Goal: Task Accomplishment & Management: Use online tool/utility

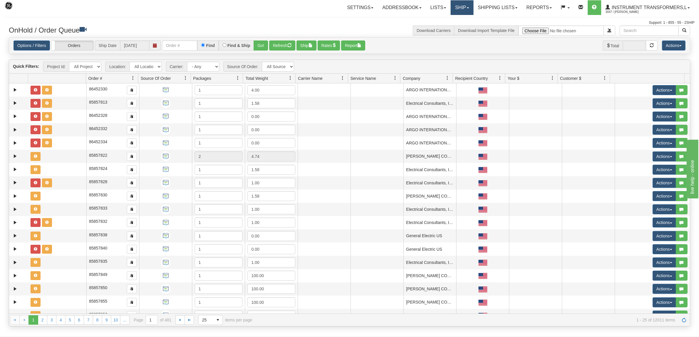
click at [453, 8] on link "Ship" at bounding box center [462, 7] width 23 height 15
click at [442, 20] on span "Ship Screen" at bounding box center [437, 20] width 22 height 5
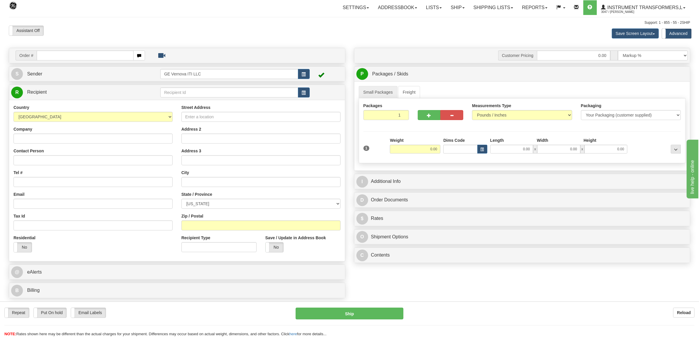
click at [79, 56] on input "text" at bounding box center [85, 56] width 97 height 10
type input "86707406"
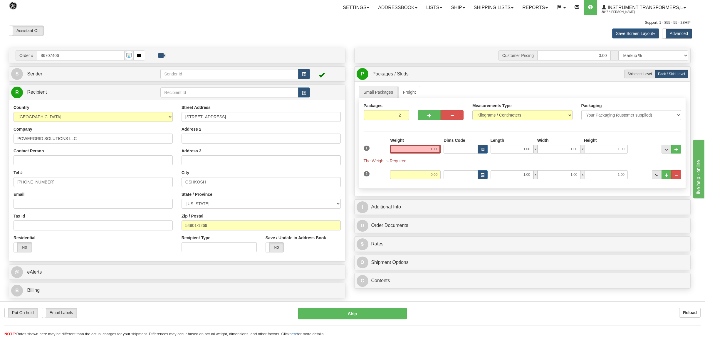
click at [421, 39] on div at bounding box center [352, 168] width 705 height 337
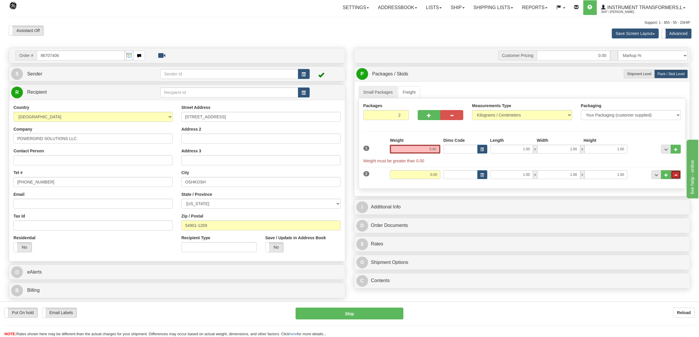
click at [679, 175] on button "..." at bounding box center [676, 174] width 10 height 9
type input "1"
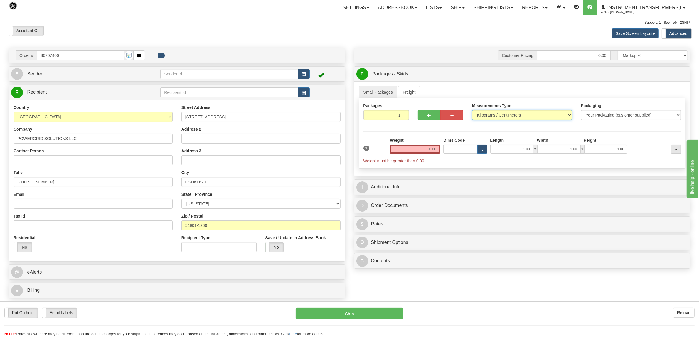
click at [499, 115] on select "Pounds / Inches Kilograms / Centimeters" at bounding box center [522, 115] width 100 height 10
select select "0"
click at [472, 111] on select "Pounds / Inches Kilograms / Centimeters" at bounding box center [522, 115] width 100 height 10
drag, startPoint x: 427, startPoint y: 150, endPoint x: 457, endPoint y: 147, distance: 29.8
click at [457, 147] on div "1 Weight 0.00 Dims Code 1.00" at bounding box center [522, 150] width 321 height 26
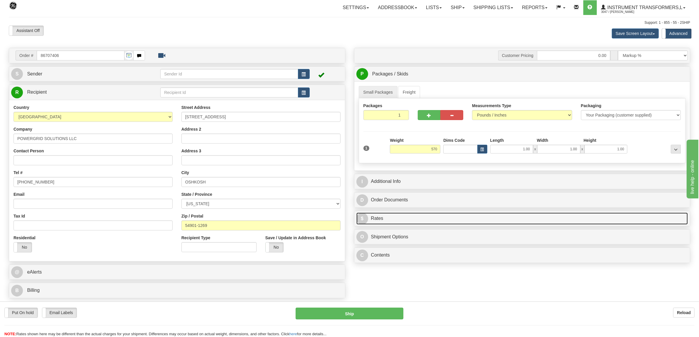
type input "570.00"
click at [384, 222] on link "$ Rates" at bounding box center [522, 219] width 332 height 12
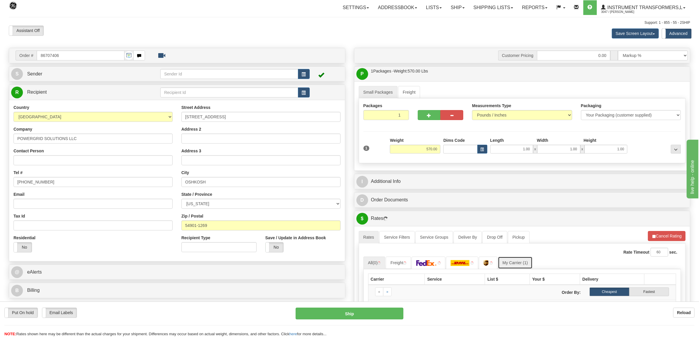
click at [523, 263] on link "My Carrier (1)" at bounding box center [515, 263] width 35 height 12
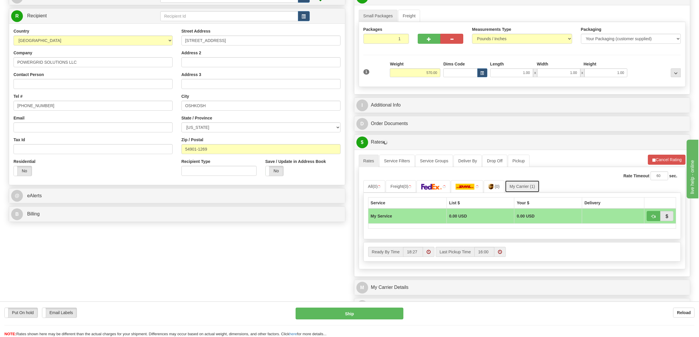
scroll to position [220, 0]
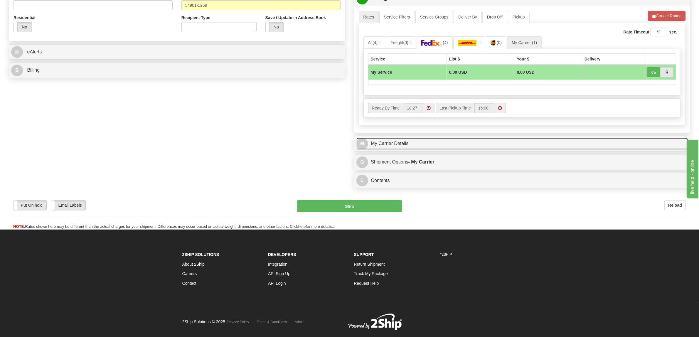
click at [388, 144] on link "M My Carrier Details" at bounding box center [522, 144] width 332 height 12
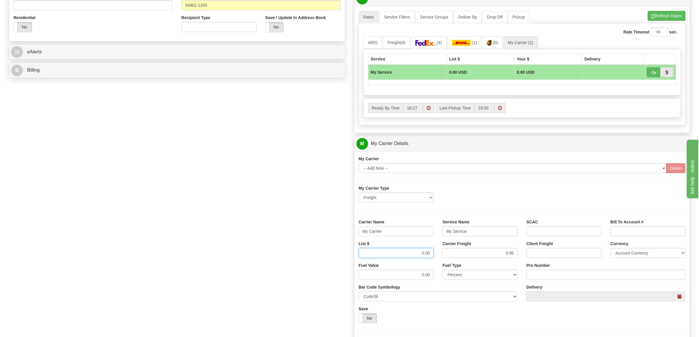
drag, startPoint x: 410, startPoint y: 256, endPoint x: 463, endPoint y: 252, distance: 53.0
click at [460, 255] on div "List $ 0.00 Carrier Freight 0.00 Client Freight Currency Account Currency ARN A…" at bounding box center [522, 252] width 336 height 22
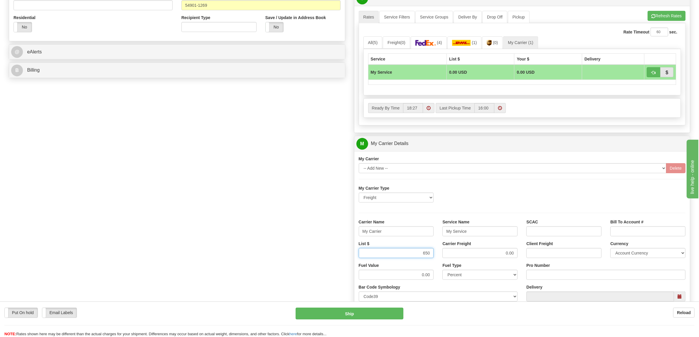
type input "650"
click at [540, 275] on input "Pro Number" at bounding box center [605, 275] width 159 height 10
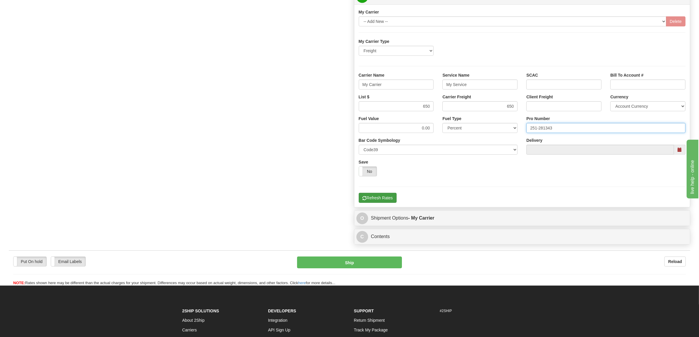
type input "251-281343"
click at [384, 202] on button "Refresh Rates" at bounding box center [378, 198] width 38 height 10
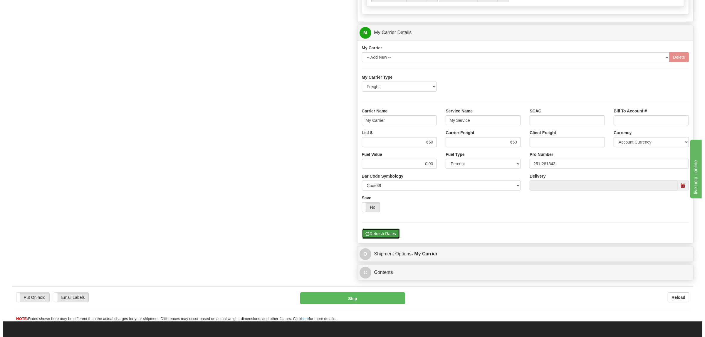
scroll to position [257, 0]
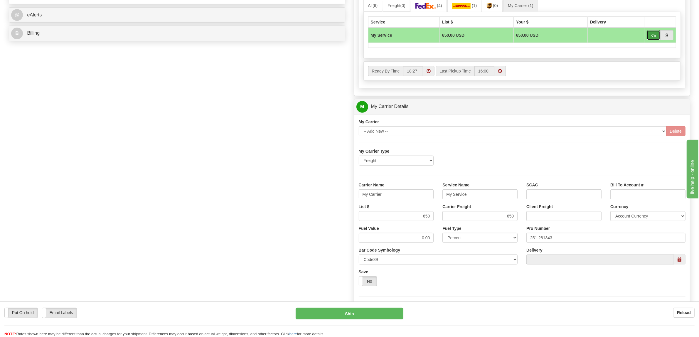
click at [650, 35] on button "button" at bounding box center [654, 35] width 14 height 10
type input "00"
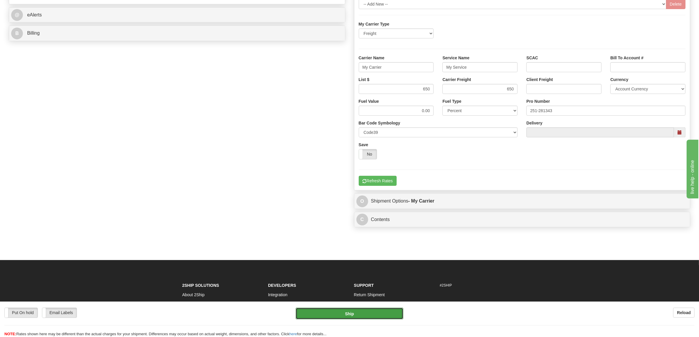
click at [354, 314] on button "Ship" at bounding box center [350, 314] width 108 height 12
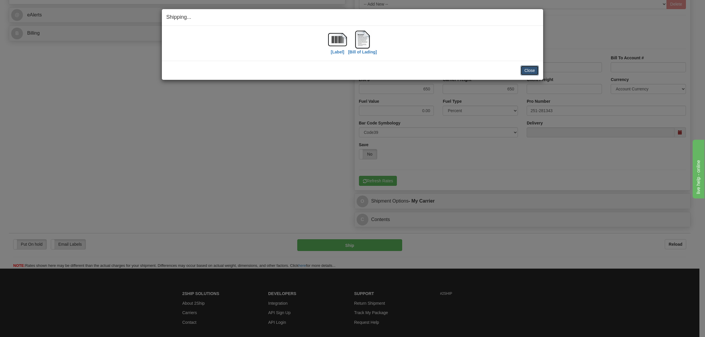
click at [532, 69] on button "Close" at bounding box center [529, 70] width 18 height 10
